Goal: Information Seeking & Learning: Learn about a topic

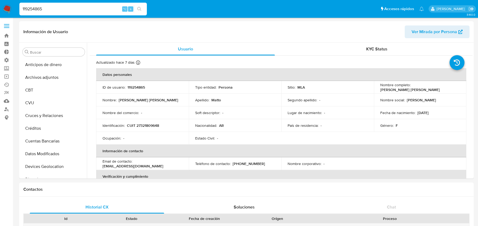
select select "10"
drag, startPoint x: 0, startPoint y: 0, endPoint x: 67, endPoint y: 6, distance: 67.8
click at [67, 6] on input "119254865" at bounding box center [83, 9] width 128 height 7
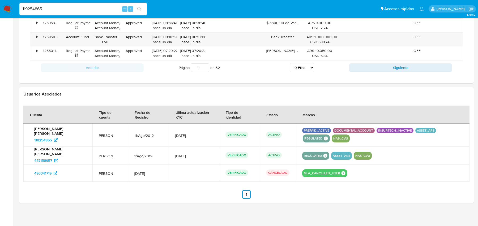
scroll to position [250, 0]
click at [67, 6] on input "119254865" at bounding box center [83, 9] width 128 height 7
paste input "777167800"
type input "777167800"
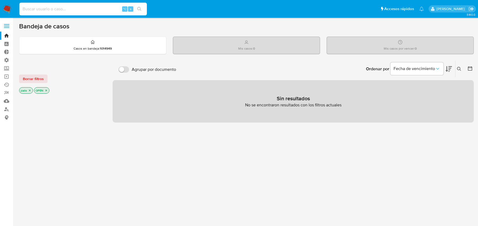
click at [87, 9] on input at bounding box center [83, 9] width 128 height 7
paste input "777167800"
type input "777167800"
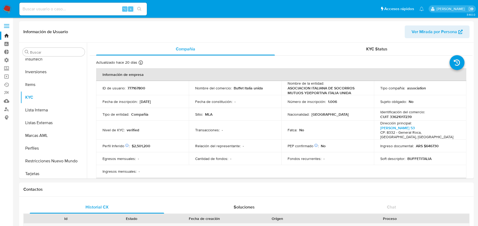
scroll to position [250, 0]
select select "10"
click at [52, 109] on button "Historial Casos" at bounding box center [51, 110] width 62 height 13
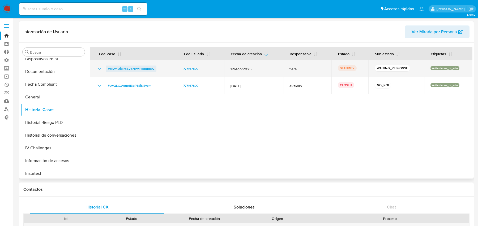
click at [134, 71] on span "VMvv4UidPBZVSHPMPg8Rb89y" at bounding box center [131, 69] width 46 height 6
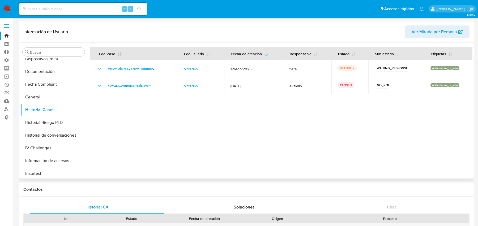
click at [450, 34] on span "Ver Mirada por Persona" at bounding box center [434, 32] width 45 height 13
click at [96, 10] on input at bounding box center [83, 9] width 128 height 7
paste input "1983575949"
type input "1983575949"
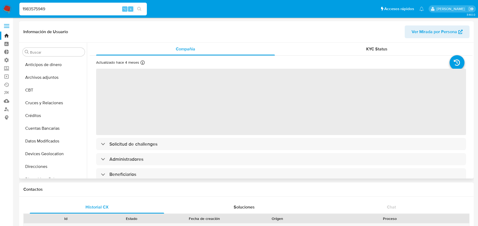
select select "10"
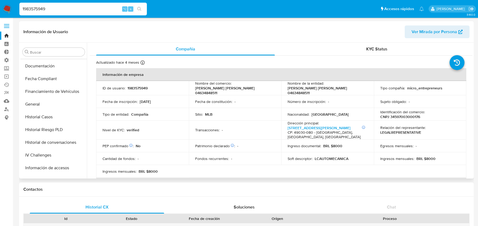
scroll to position [126, 0]
click at [48, 122] on button "Historial Casos" at bounding box center [51, 117] width 62 height 13
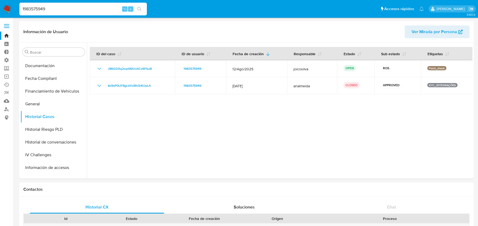
click at [89, 6] on input "1983575949" at bounding box center [83, 9] width 128 height 7
click at [88, 6] on input "1983575949" at bounding box center [83, 9] width 128 height 7
paste input "269679268"
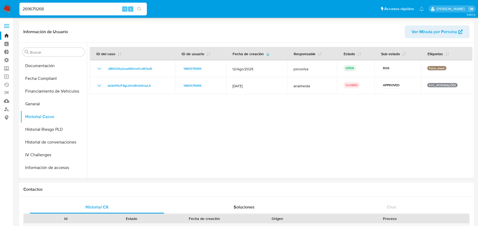
type input "269679268"
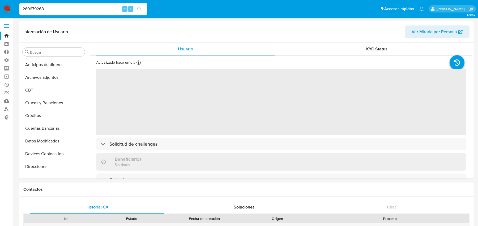
select select "10"
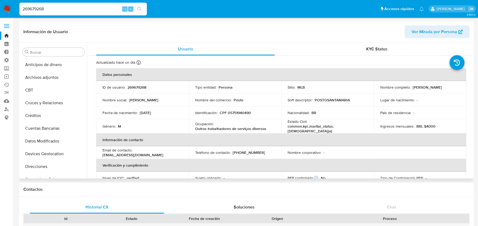
click at [423, 31] on span "Ver Mirada por Persona" at bounding box center [434, 32] width 45 height 13
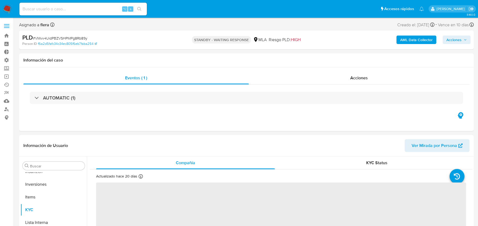
scroll to position [250, 0]
select select "10"
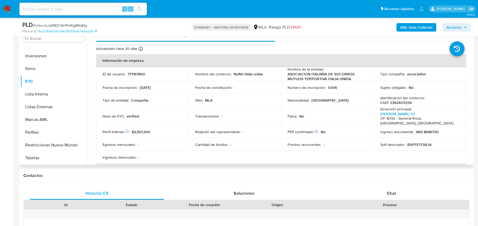
scroll to position [119, 0]
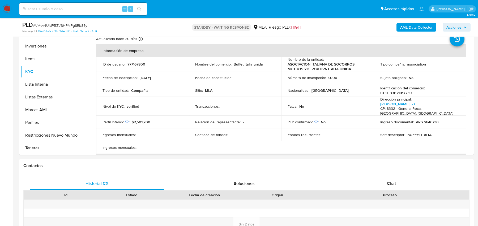
click at [402, 28] on b "AML Data Collector" at bounding box center [416, 27] width 32 height 9
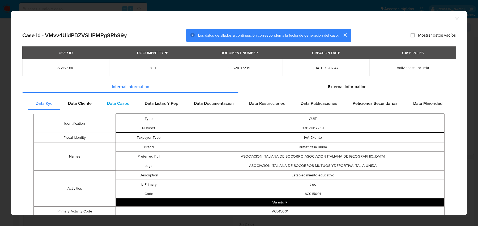
click at [115, 103] on span "Data Casos" at bounding box center [118, 103] width 22 height 6
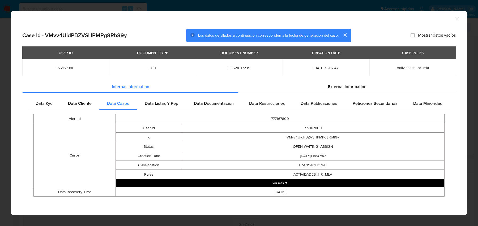
click at [278, 182] on button "Ver más ▼" at bounding box center [280, 183] width 329 height 8
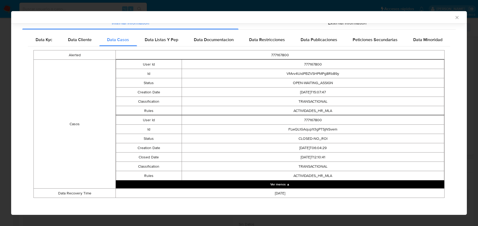
scroll to position [64, 0]
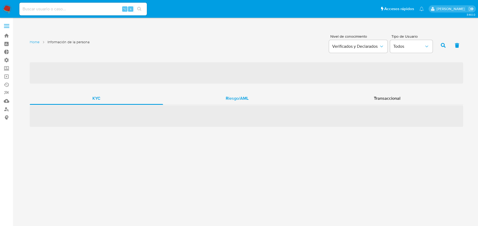
click at [238, 101] on span "Riesgo/AML" at bounding box center [237, 98] width 23 height 6
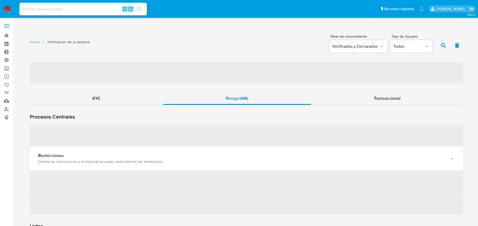
click at [238, 101] on span "Riesgo/AML" at bounding box center [237, 98] width 23 height 6
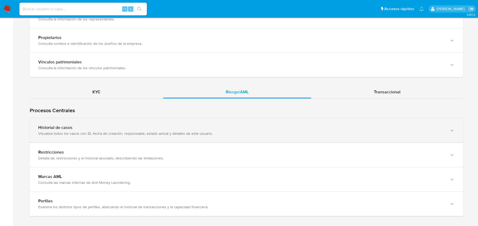
click at [211, 131] on div "Visualiza todos los casos con ID, fecha de creación, responsable, estado actual…" at bounding box center [241, 133] width 406 height 5
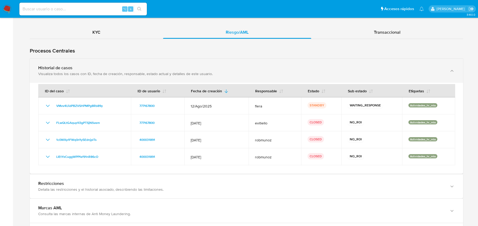
scroll to position [540, 0]
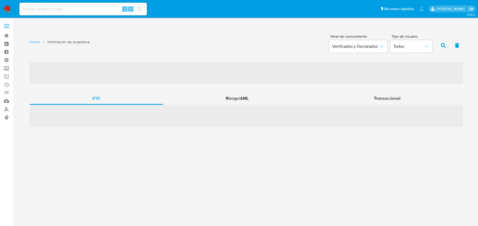
click at [195, 107] on span "‌" at bounding box center [247, 116] width 434 height 21
click at [190, 90] on div "‌ KYC Riesgo/AML Transaccional ‌" at bounding box center [247, 94] width 434 height 65
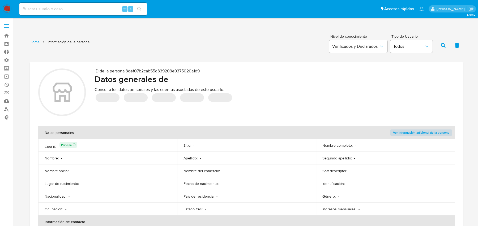
click at [186, 99] on span "‌" at bounding box center [192, 98] width 24 height 9
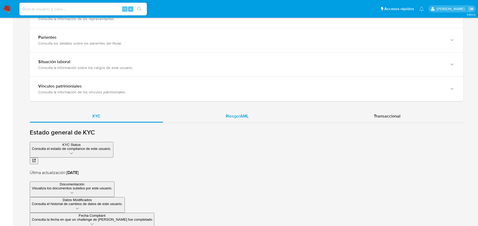
scroll to position [418, 0]
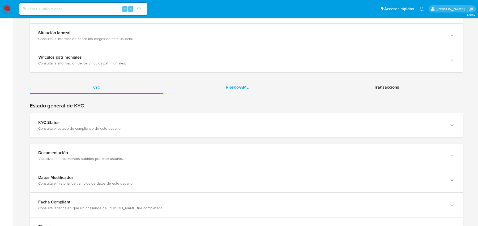
click at [205, 88] on div "Riesgo/AML" at bounding box center [237, 87] width 148 height 13
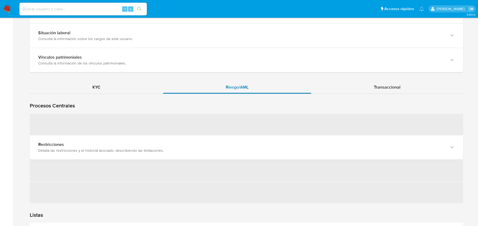
click at [205, 88] on div "Riesgo/AML" at bounding box center [237, 87] width 148 height 13
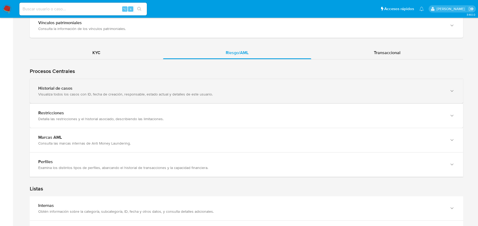
scroll to position [447, 0]
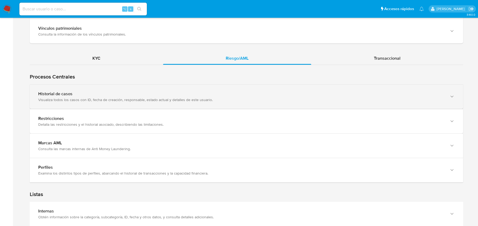
click at [116, 87] on div "Historial de casos Visualiza todos los casos con ID, fecha de creación, respons…" at bounding box center [247, 97] width 434 height 24
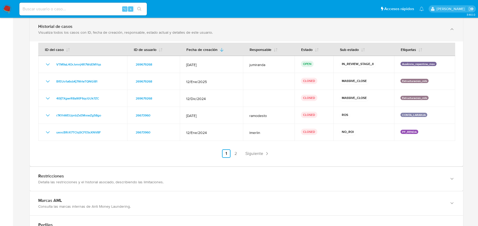
scroll to position [515, 0]
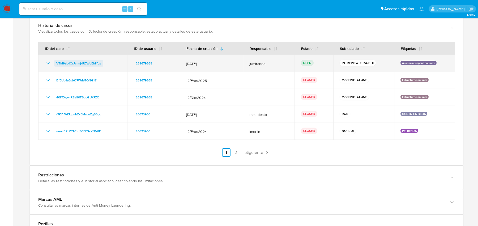
click at [88, 64] on span "VTM9aL4OrJvnnj4R7WdEMYqs" at bounding box center [78, 63] width 45 height 6
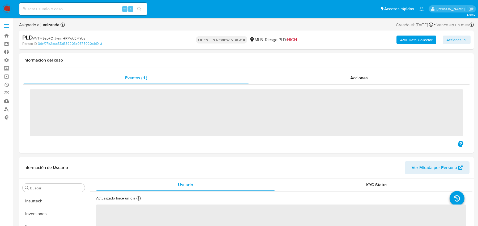
scroll to position [250, 0]
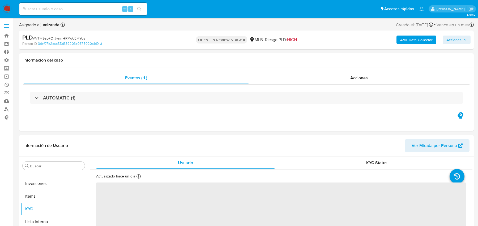
click at [401, 42] on b "AML Data Collector" at bounding box center [416, 40] width 32 height 9
select select "10"
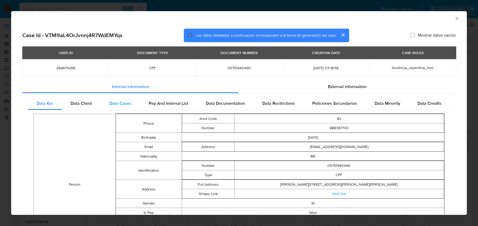
click at [109, 99] on div "Data Cases" at bounding box center [121, 103] width 40 height 13
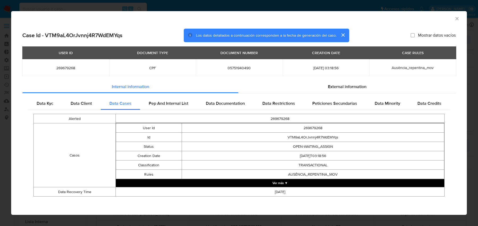
click at [304, 184] on button "Ver más ▼" at bounding box center [280, 183] width 329 height 8
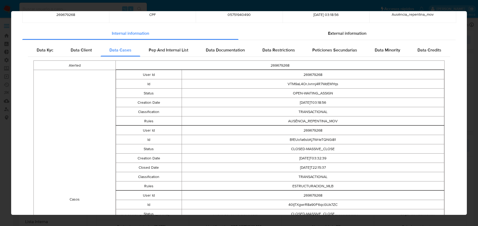
scroll to position [0, 0]
